Goal: Task Accomplishment & Management: Manage account settings

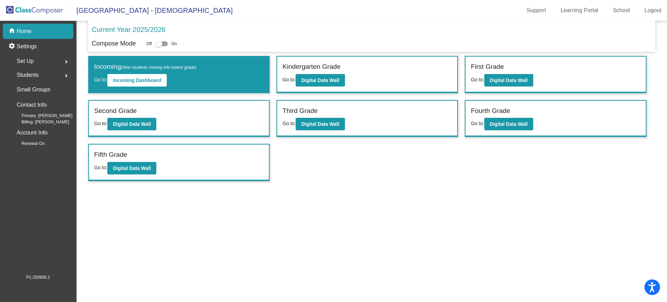
click at [31, 71] on span "Students" at bounding box center [28, 75] width 22 height 10
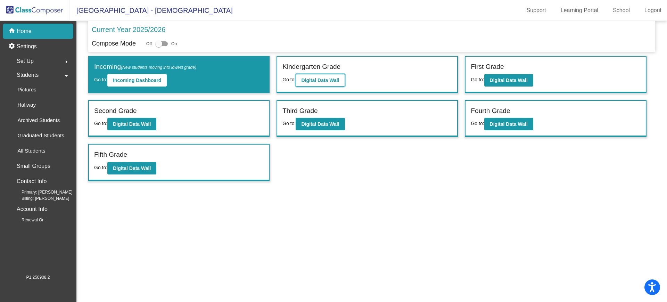
click at [327, 81] on b "Digital Data Wall" at bounding box center [320, 80] width 38 height 6
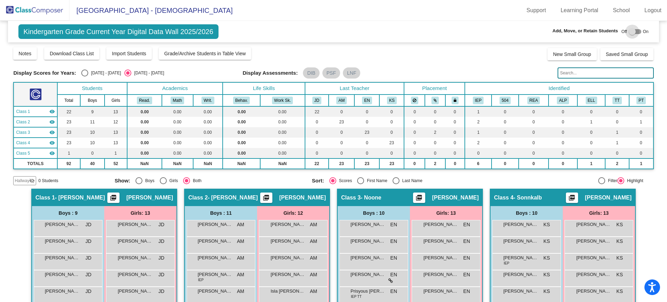
click at [636, 33] on div at bounding box center [634, 31] width 12 height 5
checkbox input "true"
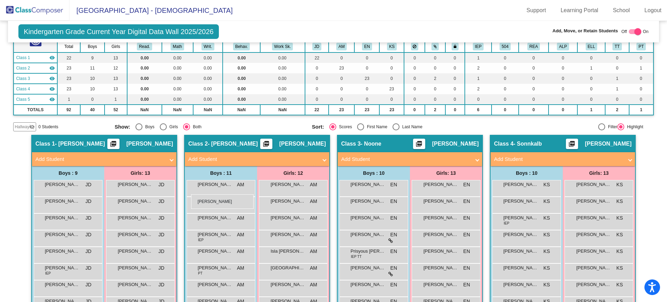
scroll to position [10, 0]
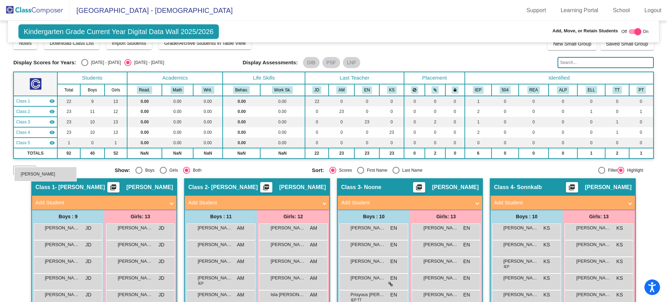
drag, startPoint x: 378, startPoint y: 242, endPoint x: 14, endPoint y: 167, distance: 371.1
click at [22, 171] on span "Hallway" at bounding box center [22, 170] width 15 height 6
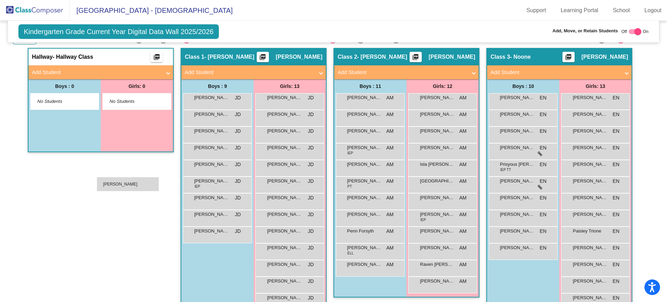
scroll to position [97, 0]
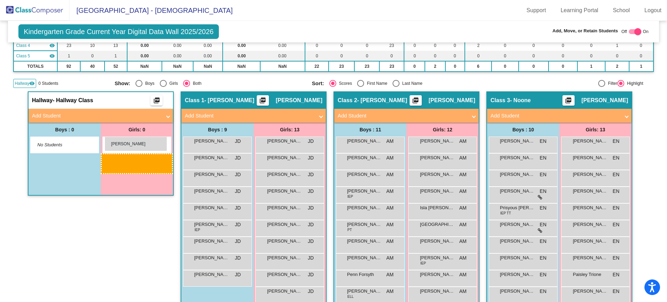
drag, startPoint x: 454, startPoint y: 200, endPoint x: 104, endPoint y: 136, distance: 355.7
drag, startPoint x: 460, startPoint y: 157, endPoint x: 104, endPoint y: 156, distance: 356.5
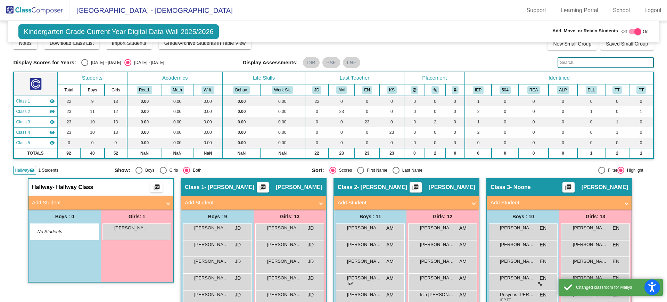
scroll to position [0, 0]
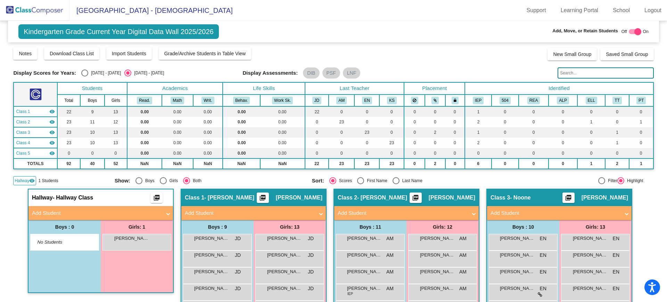
click at [15, 8] on img at bounding box center [34, 10] width 69 height 20
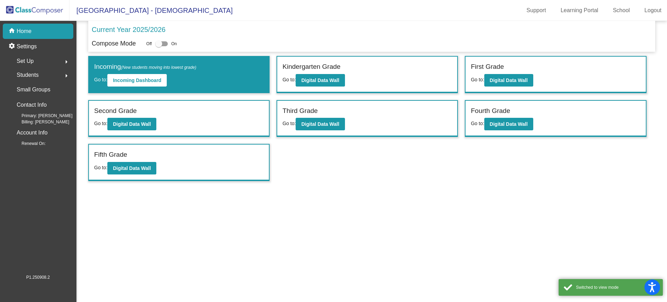
click at [25, 74] on span "Students" at bounding box center [28, 75] width 22 height 10
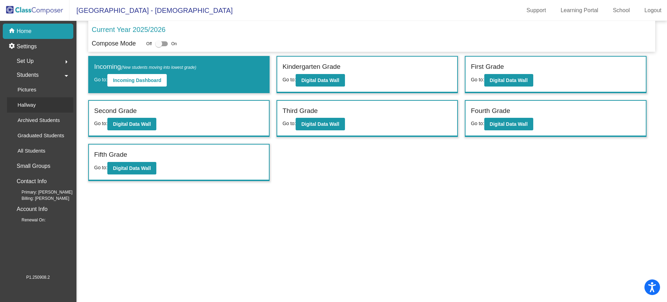
click at [27, 100] on div "Hallway" at bounding box center [24, 104] width 34 height 15
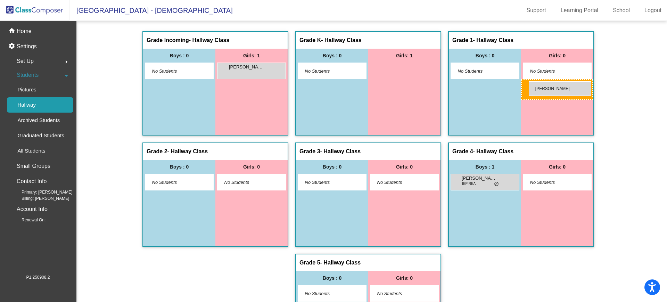
drag, startPoint x: 407, startPoint y: 70, endPoint x: 528, endPoint y: 81, distance: 122.0
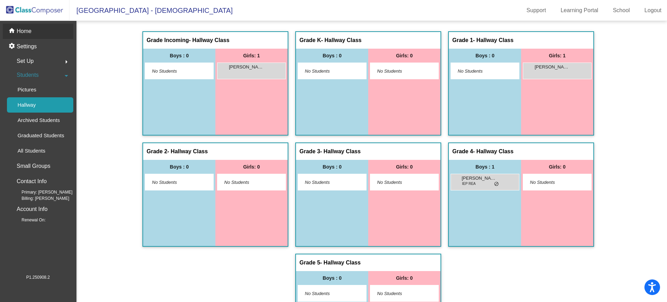
click at [36, 34] on div "home Home" at bounding box center [38, 31] width 70 height 15
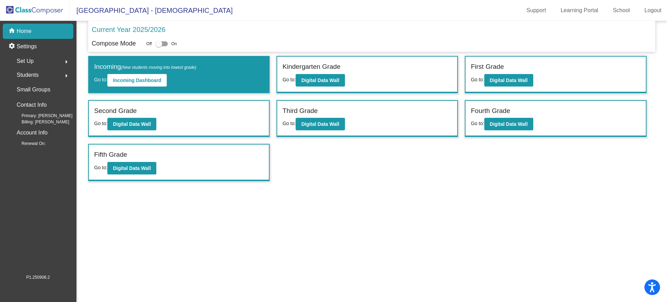
click at [498, 73] on div "First Grade" at bounding box center [554, 68] width 169 height 12
click at [496, 84] on button "Digital Data Wall" at bounding box center [508, 80] width 49 height 12
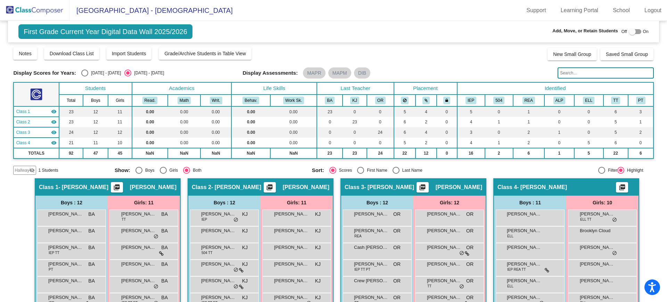
click at [22, 170] on span "Hallway" at bounding box center [22, 170] width 15 height 6
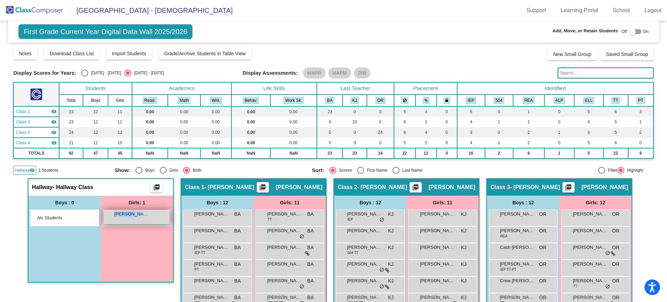
drag, startPoint x: 151, startPoint y: 216, endPoint x: 131, endPoint y: 215, distance: 19.8
click at [131, 215] on div "[PERSON_NAME] lock do_not_disturb_alt" at bounding box center [136, 217] width 66 height 14
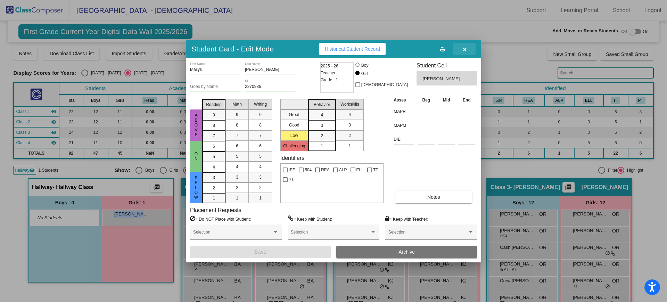
click at [467, 51] on button "button" at bounding box center [464, 49] width 22 height 12
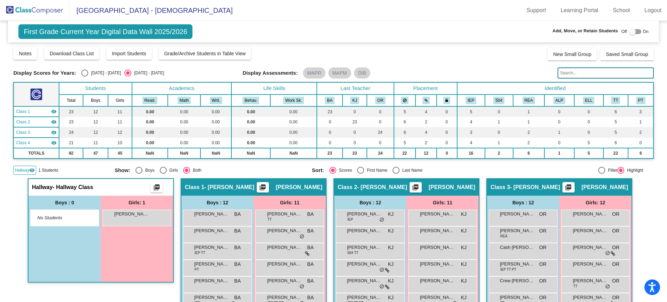
click at [636, 31] on div at bounding box center [634, 31] width 12 height 5
checkbox input "true"
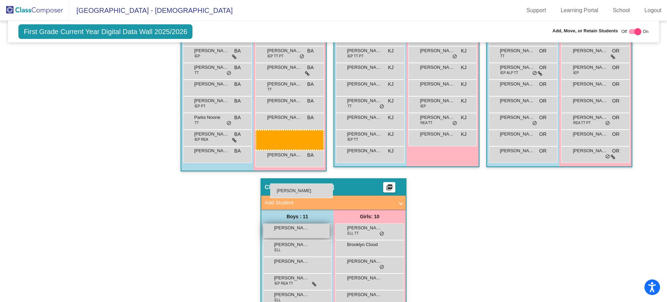
scroll to position [304, 0]
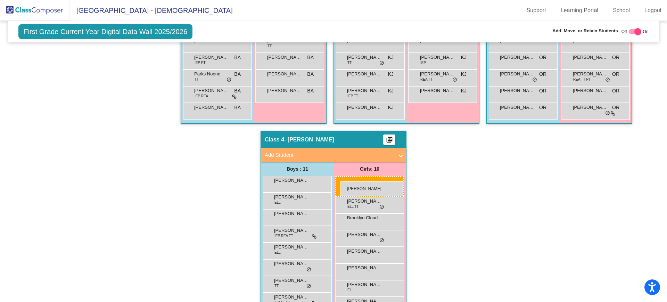
drag, startPoint x: 119, startPoint y: 98, endPoint x: 340, endPoint y: 181, distance: 236.0
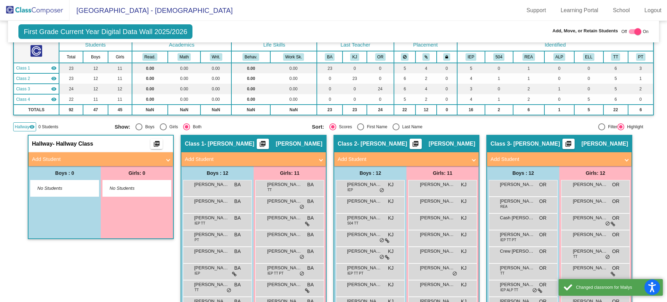
scroll to position [0, 0]
